Goal: Information Seeking & Learning: Get advice/opinions

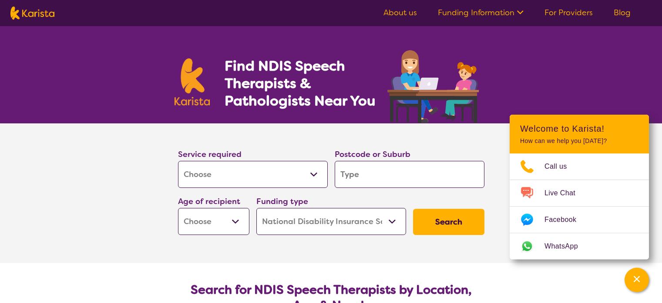
select select "[MEDICAL_DATA]"
select select "NDIS"
select select "[MEDICAL_DATA]"
select select "NDIS"
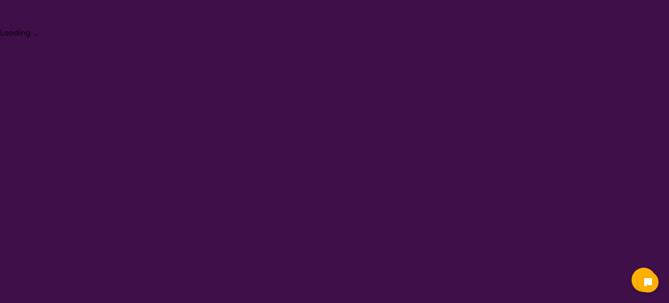
select select "[MEDICAL_DATA]"
select select "NDIS"
select select "[MEDICAL_DATA]"
select select "NDIS"
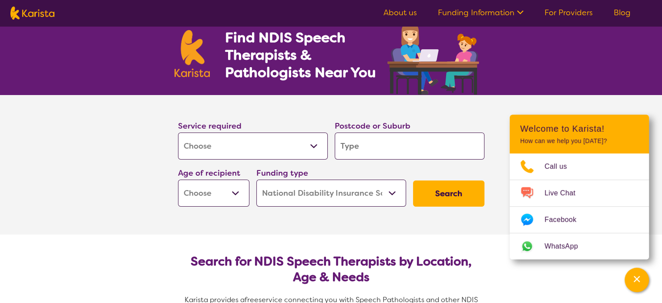
scroll to position [44, 0]
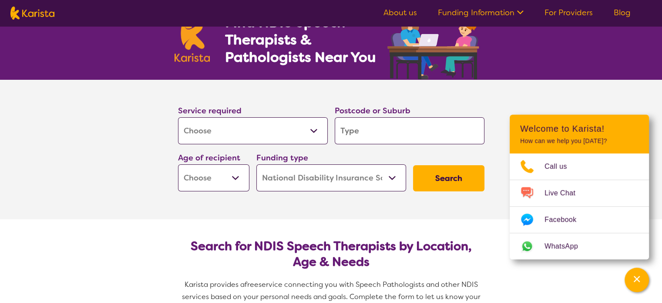
click at [314, 134] on select "Allied Health Assistant Assessment ([MEDICAL_DATA] or [MEDICAL_DATA]) Behaviour…" at bounding box center [253, 130] width 150 height 27
click at [397, 128] on input "search" at bounding box center [410, 130] width 150 height 27
type input "n"
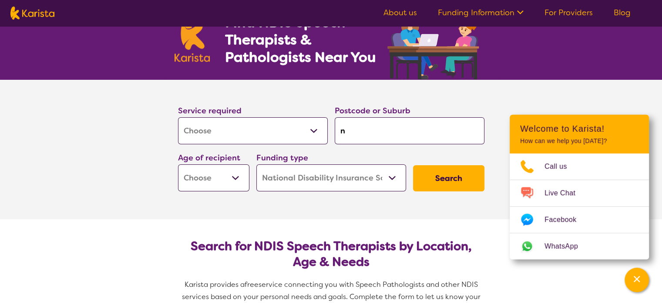
type input "ns"
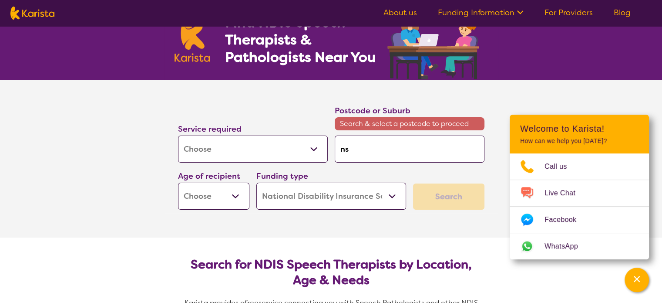
type input "[GEOGRAPHIC_DATA]"
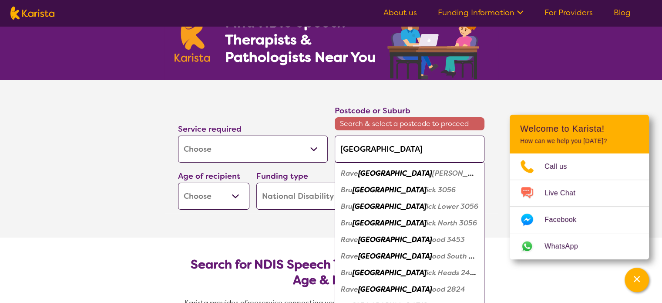
drag, startPoint x: 366, startPoint y: 146, endPoint x: 312, endPoint y: 149, distance: 53.7
click at [312, 149] on div "Service required Allied Health Assistant Assessment ([MEDICAL_DATA] or [MEDICAL…" at bounding box center [332, 157] width 314 height 112
type input "l"
type input "li"
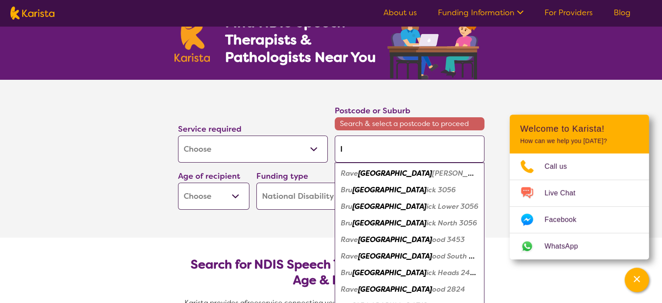
type input "li"
type input "lid"
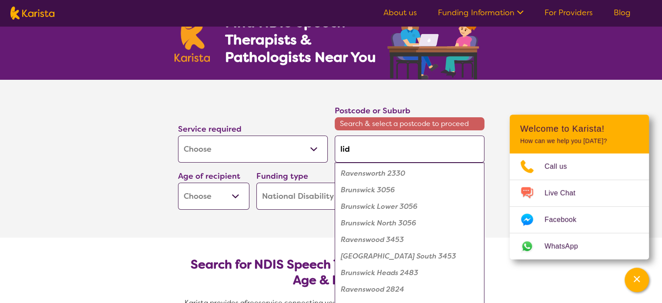
type input "lido"
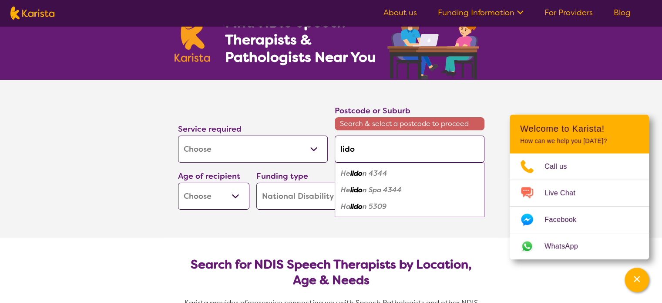
type input "lid"
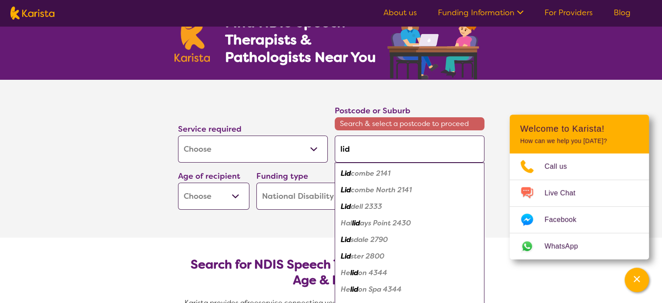
type input "lidc"
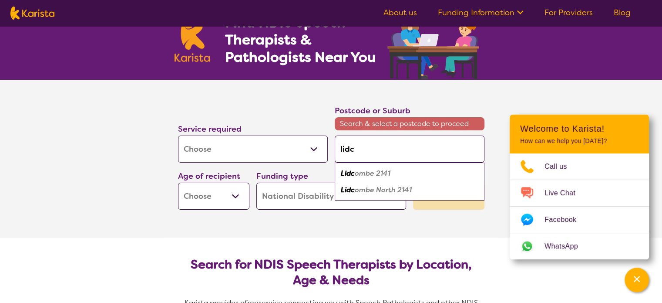
click at [383, 178] on div "Lidc ombe 2141" at bounding box center [409, 173] width 141 height 17
type input "2141"
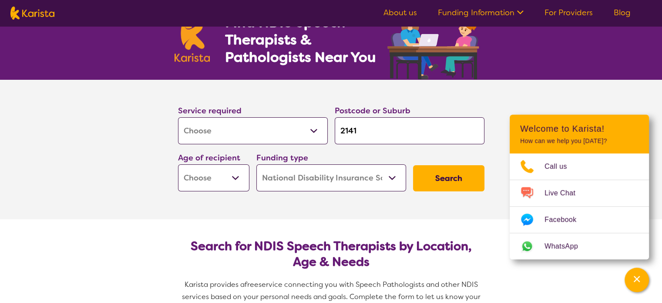
click at [215, 183] on select "Early Childhood - 0 to 9 Child - 10 to 11 Adolescent - 12 to 17 Adult - 18 to 6…" at bounding box center [213, 177] width 71 height 27
select select "EC"
click at [178, 164] on select "Early Childhood - 0 to 9 Child - 10 to 11 Adolescent - 12 to 17 Adult - 18 to 6…" at bounding box center [213, 177] width 71 height 27
select select "EC"
click at [450, 181] on button "Search" at bounding box center [448, 178] width 71 height 26
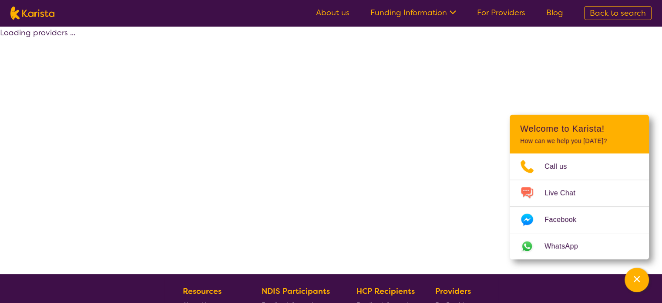
select select "by_score"
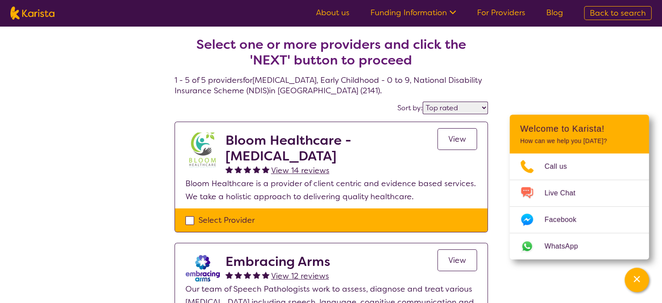
select select "[MEDICAL_DATA]"
select select "EC"
select select "NDIS"
select select "[MEDICAL_DATA]"
select select "EC"
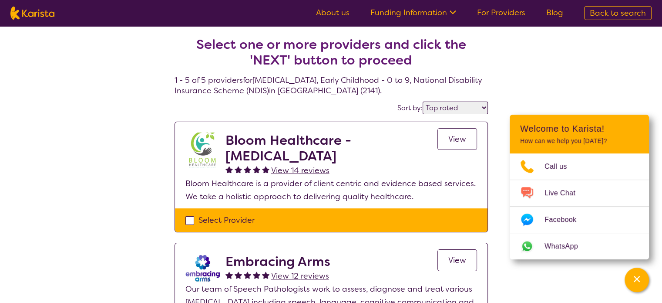
select select "NDIS"
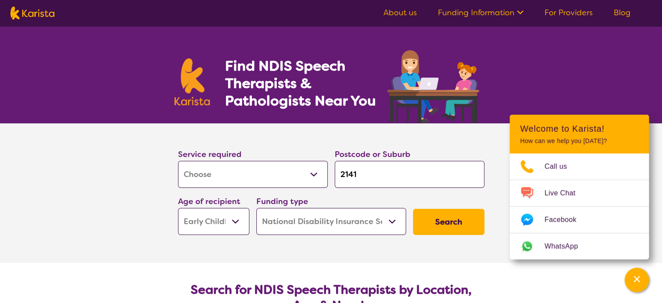
scroll to position [44, 0]
